Goal: Use online tool/utility: Utilize a website feature to perform a specific function

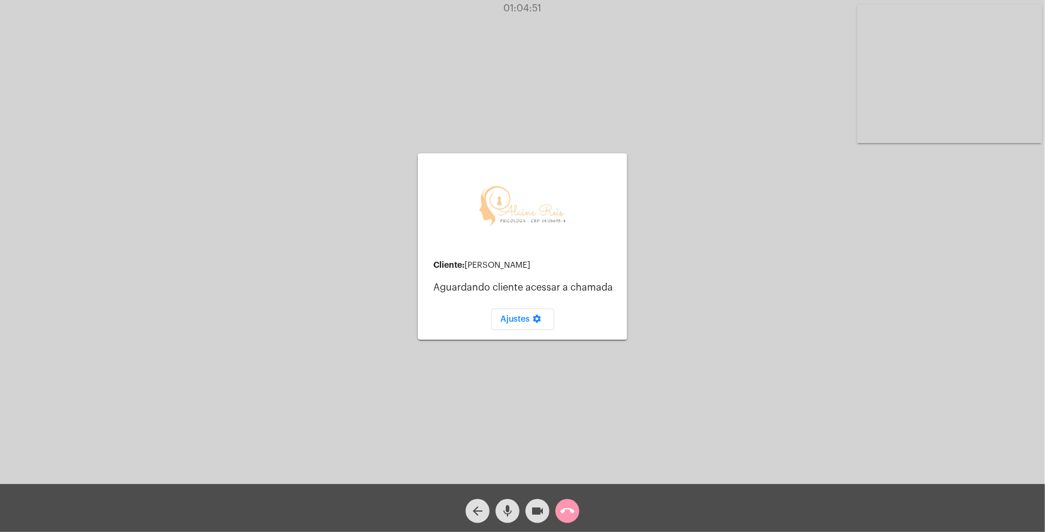
click at [567, 514] on mat-icon "call_end" at bounding box center [567, 510] width 14 height 14
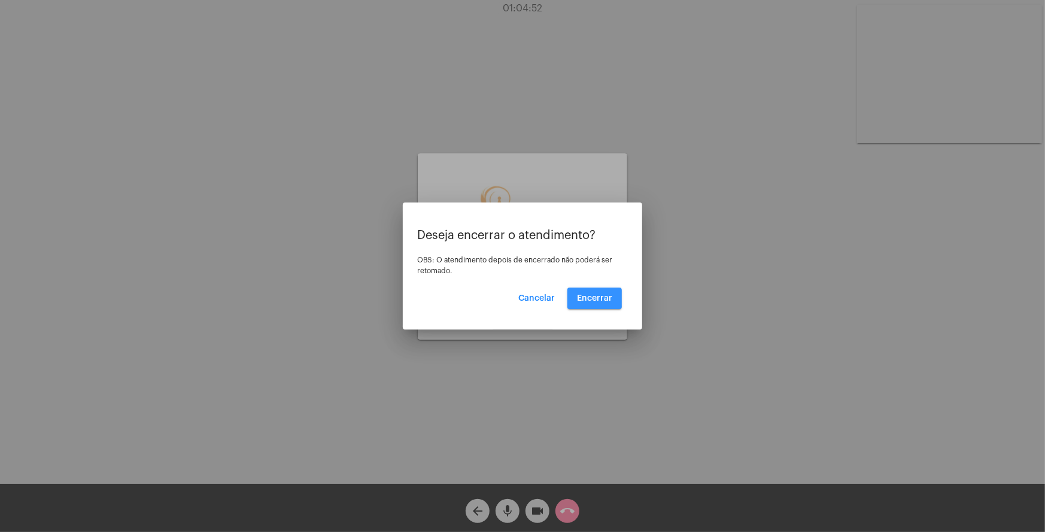
click at [590, 296] on span "Encerrar" at bounding box center [594, 298] width 35 height 8
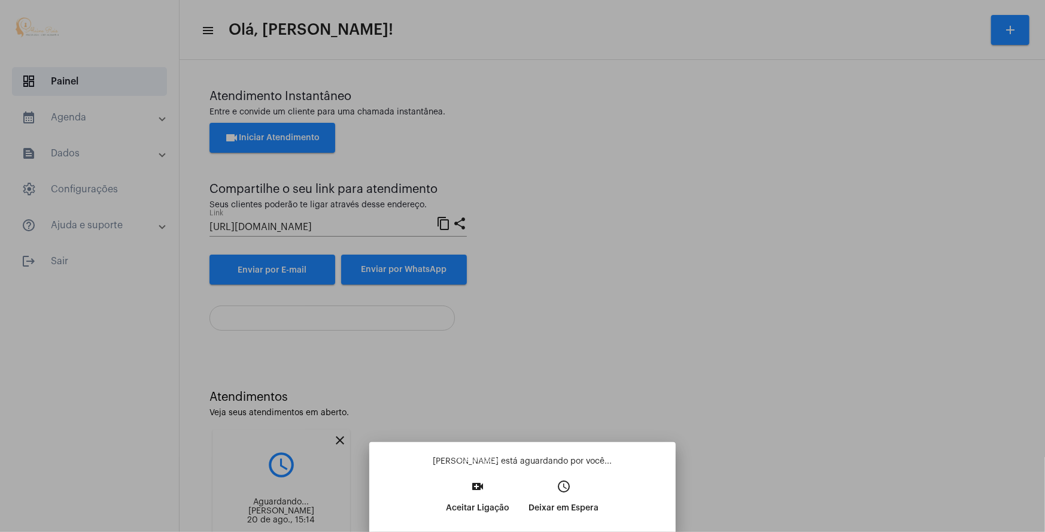
click at [475, 499] on p "Aceitar Ligação" at bounding box center [478, 508] width 63 height 22
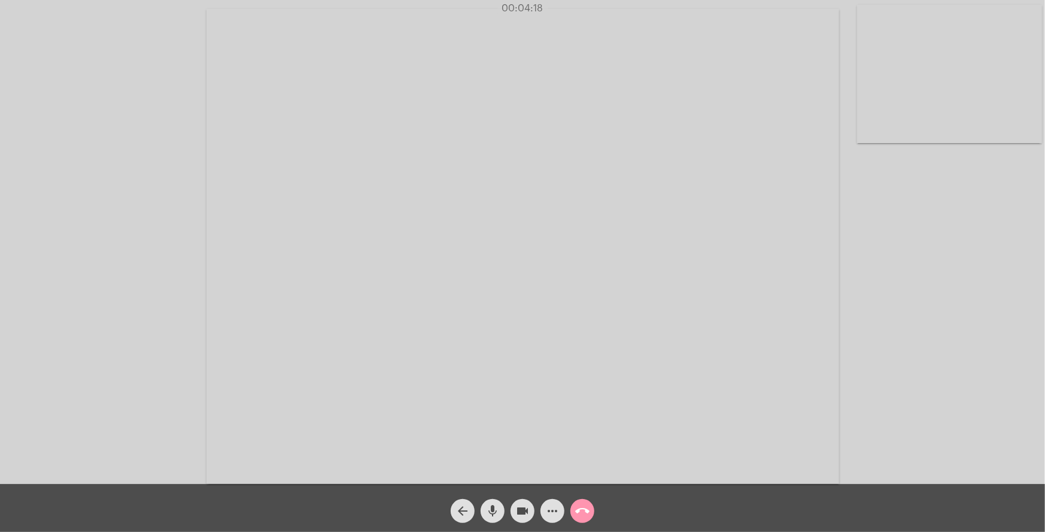
click at [549, 509] on mat-icon "more_horiz" at bounding box center [552, 510] width 14 height 14
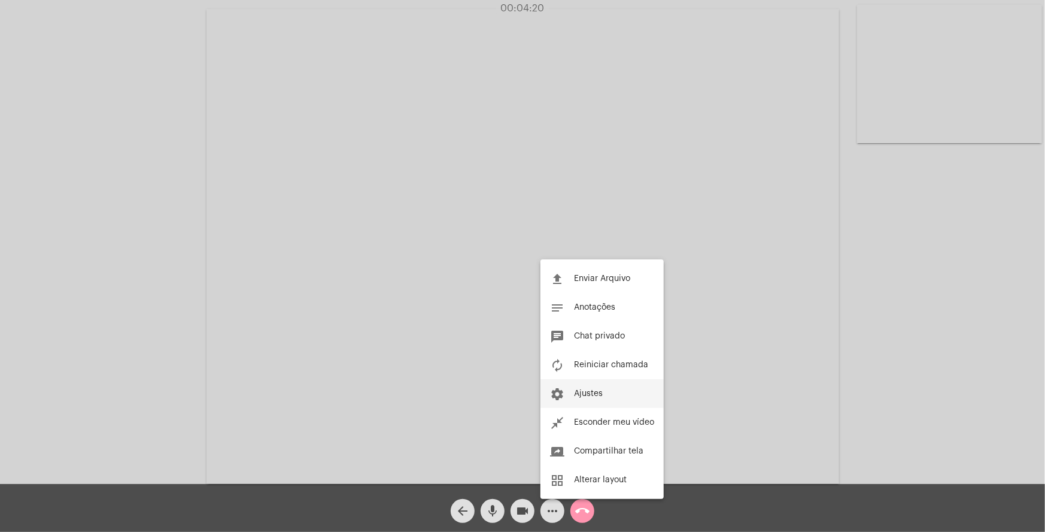
click at [590, 389] on span "Ajustes" at bounding box center [588, 393] width 29 height 8
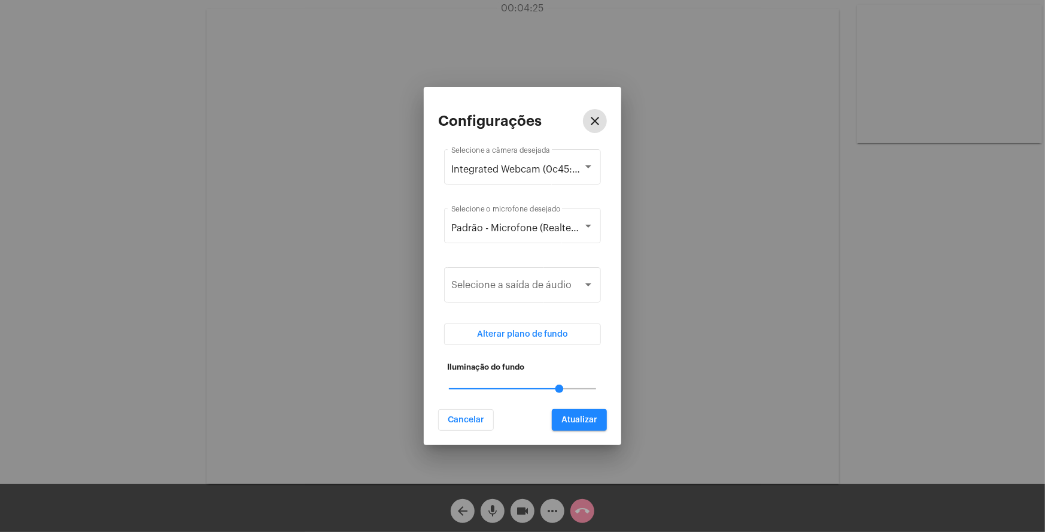
click at [473, 417] on span "Cancelar" at bounding box center [466, 419] width 37 height 8
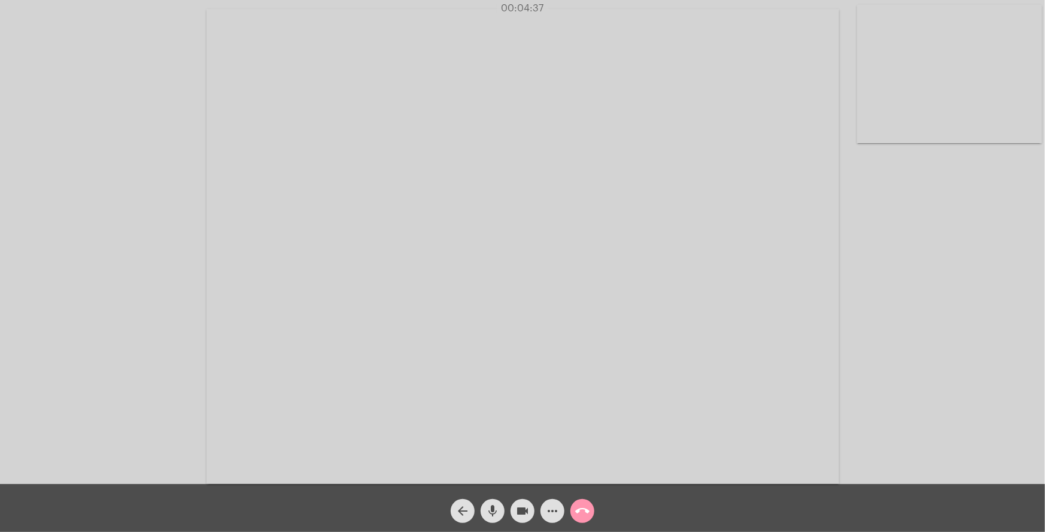
click at [557, 512] on mat-icon "more_horiz" at bounding box center [552, 510] width 14 height 14
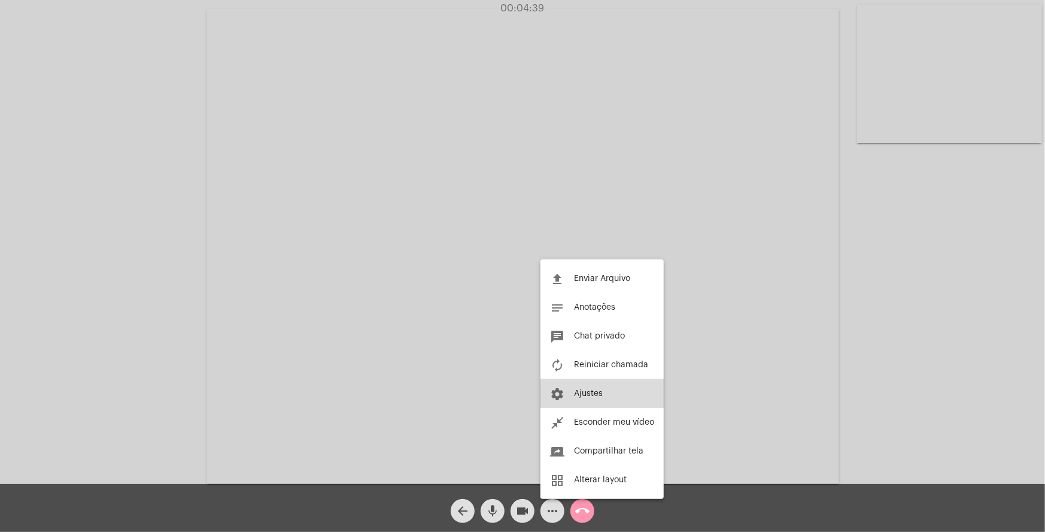
click at [626, 396] on button "settings Ajustes" at bounding box center [602, 393] width 123 height 29
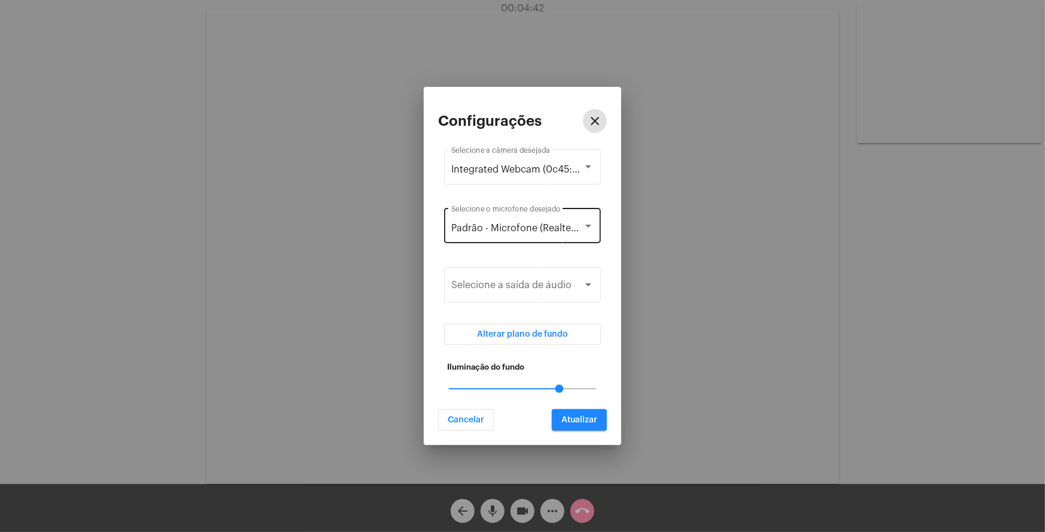
click at [590, 225] on div at bounding box center [588, 225] width 6 height 3
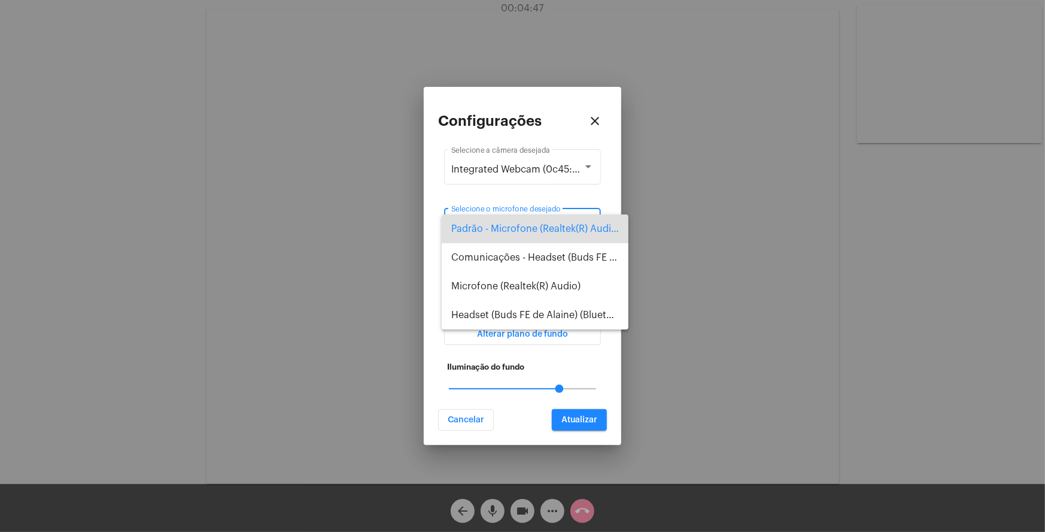
click at [85, 296] on div at bounding box center [522, 266] width 1045 height 532
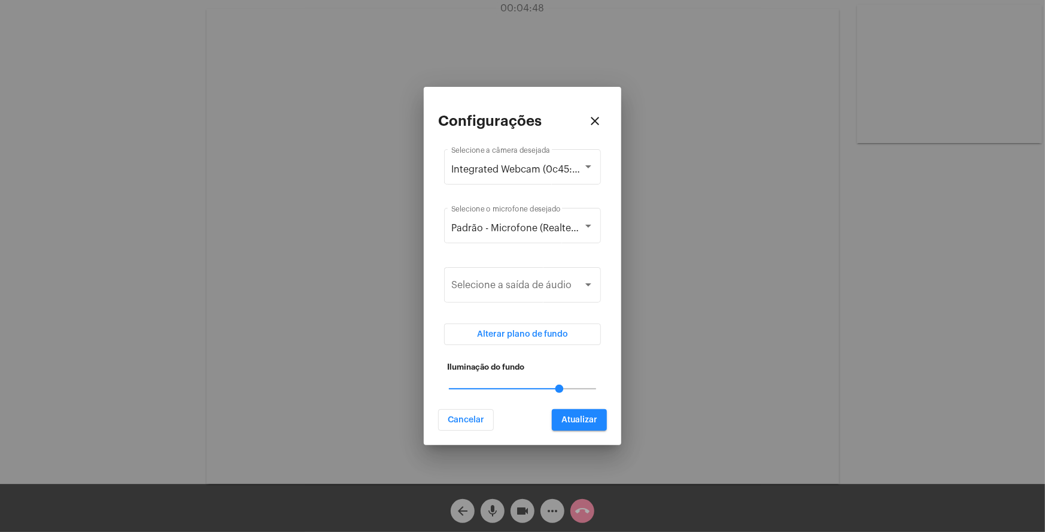
click at [474, 424] on button "Cancelar" at bounding box center [466, 420] width 56 height 22
